Goal: Task Accomplishment & Management: Manage account settings

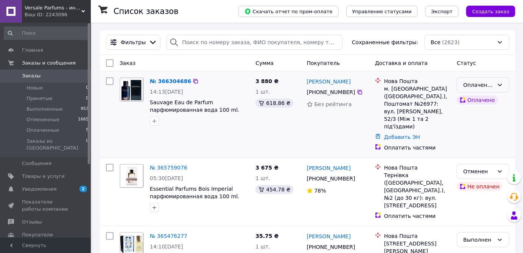
click at [475, 86] on div "Оплаченный" at bounding box center [478, 85] width 31 height 8
click at [473, 99] on li "Принят" at bounding box center [483, 101] width 52 height 14
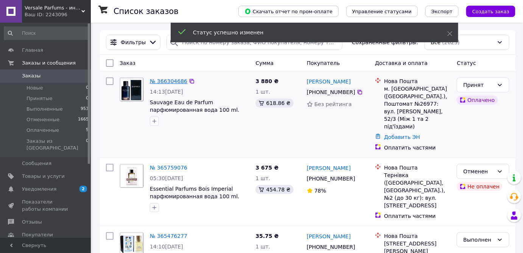
click at [165, 81] on link "№ 366304686" at bounding box center [168, 81] width 37 height 6
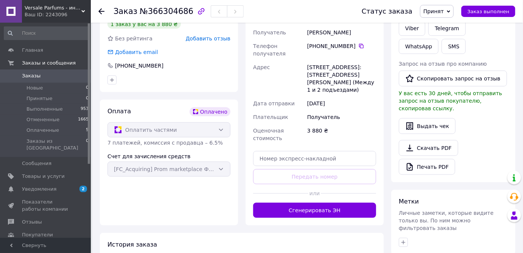
scroll to position [240, 0]
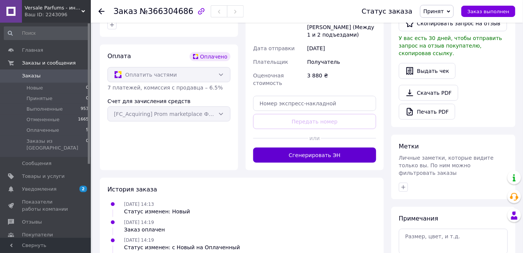
click at [338, 148] on button "Сгенерировать ЭН" at bounding box center [314, 155] width 123 height 15
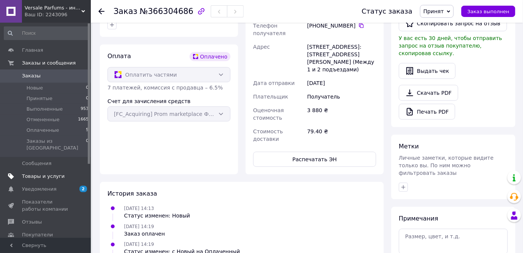
click at [47, 173] on span "Товары и услуги" at bounding box center [43, 176] width 43 height 7
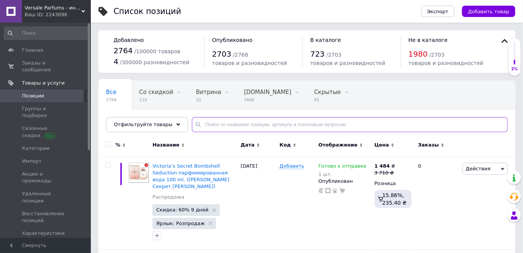
click at [235, 129] on input "text" at bounding box center [350, 124] width 316 height 15
paste input "Amouage Epic For Woman"
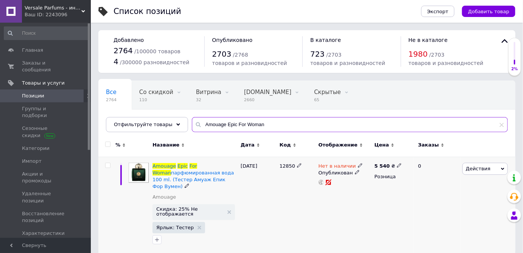
type input "Amouage Epic For Woman"
click at [476, 169] on span "Действия" at bounding box center [477, 169] width 25 height 6
click at [426, 205] on li "Копировать" at bounding box center [453, 204] width 107 height 11
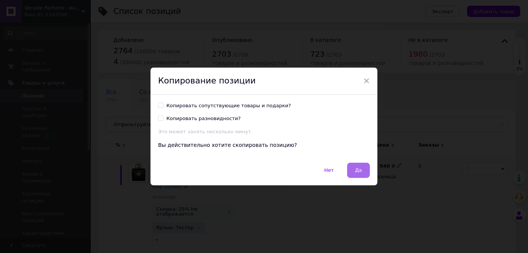
click at [356, 170] on span "Да" at bounding box center [358, 170] width 7 height 6
